Goal: Navigation & Orientation: Go to known website

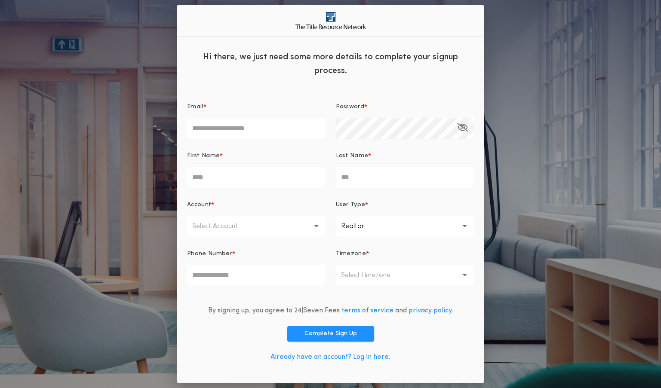
click at [309, 357] on link "Already have an account? Log in here." at bounding box center [330, 357] width 120 height 7
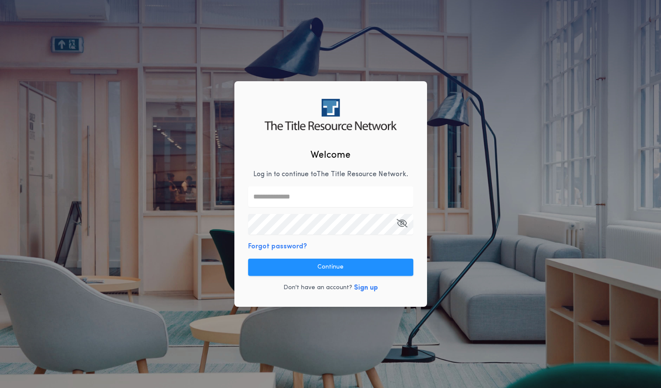
click at [606, 76] on div "Welcome Log in to continue to The Title Resource Network . Forgot password? Con…" at bounding box center [330, 194] width 661 height 388
